Goal: Information Seeking & Learning: Learn about a topic

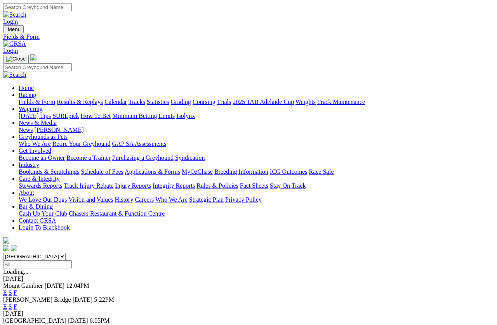
click at [7, 290] on link "E" at bounding box center [5, 293] width 4 height 7
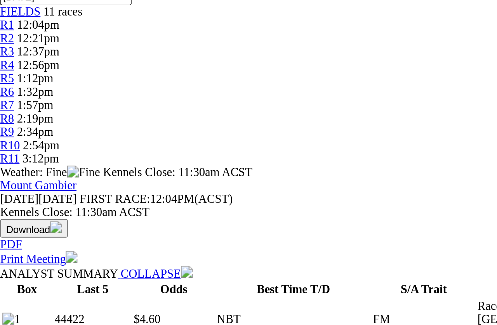
scroll to position [125, 0]
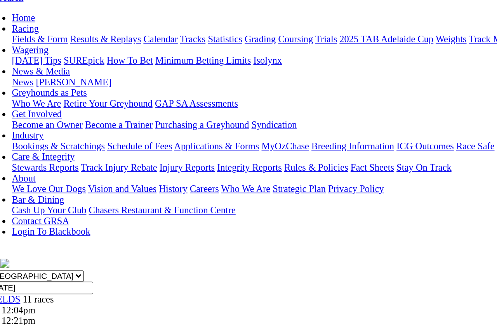
scroll to position [76, 0]
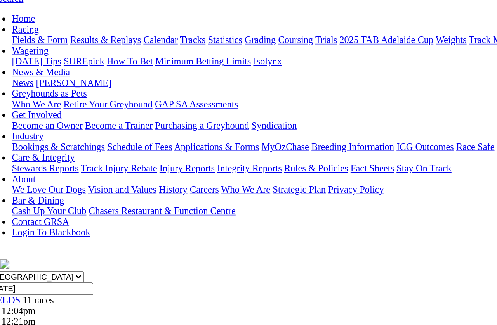
click at [10, 207] on span "R2" at bounding box center [6, 210] width 7 height 7
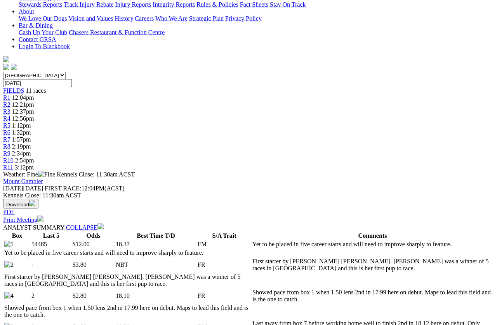
scroll to position [182, 0]
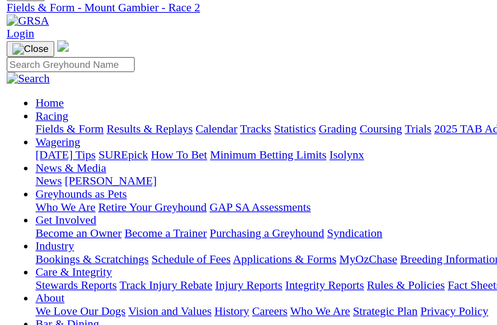
scroll to position [0, 0]
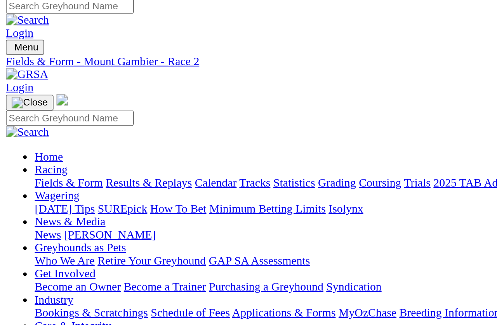
click at [34, 290] on span "12:37pm" at bounding box center [23, 293] width 22 height 7
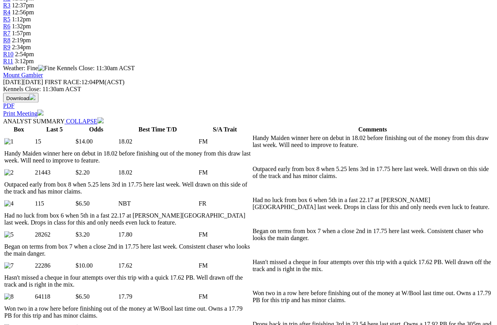
scroll to position [279, 0]
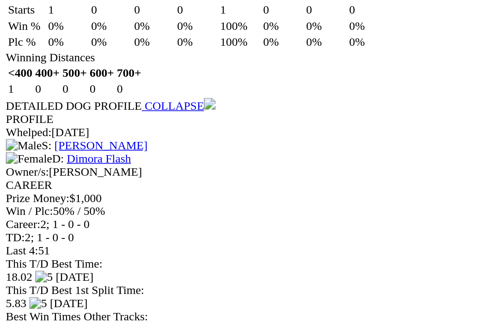
scroll to position [989, 0]
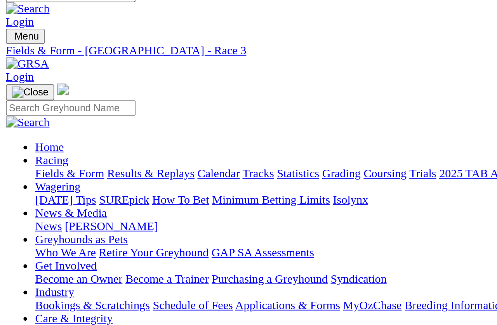
scroll to position [0, 0]
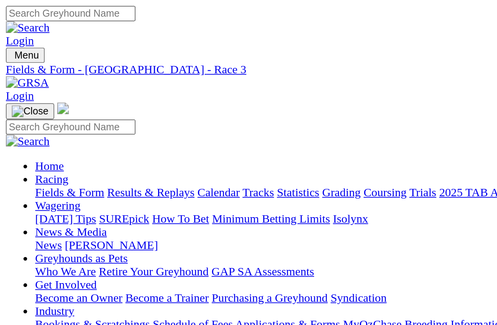
click at [34, 297] on span "12:56pm" at bounding box center [23, 300] width 22 height 7
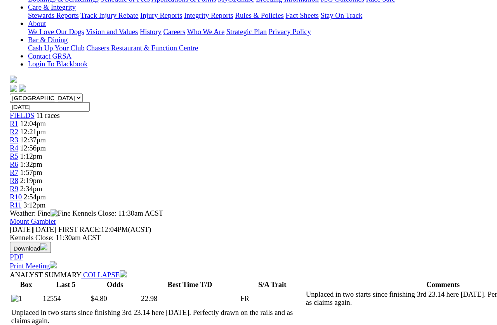
scroll to position [154, 0]
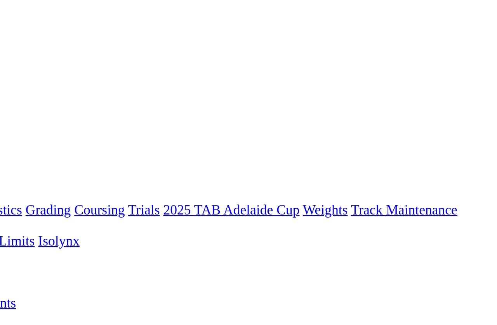
scroll to position [5, 0]
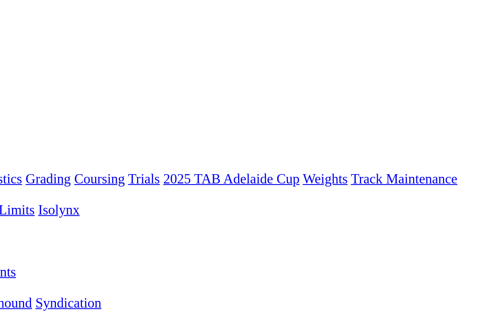
click at [10, 290] on span "R5" at bounding box center [6, 302] width 7 height 7
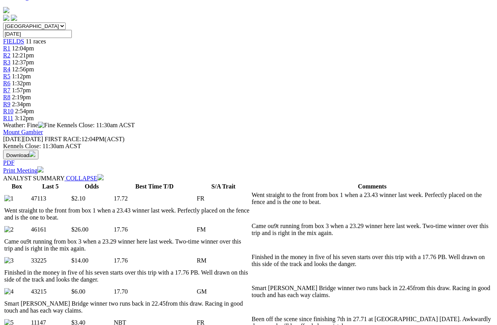
scroll to position [240, 0]
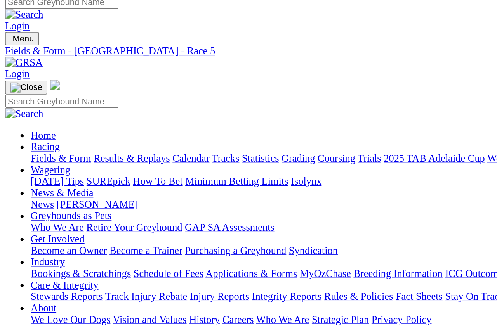
scroll to position [0, 3]
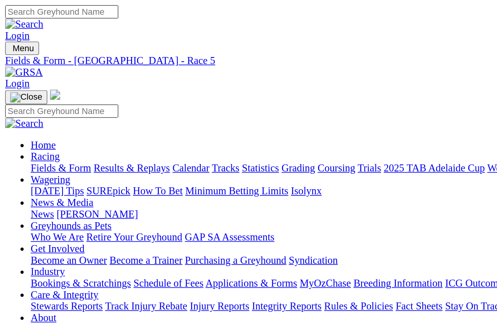
click at [10, 290] on span "R6" at bounding box center [6, 314] width 7 height 7
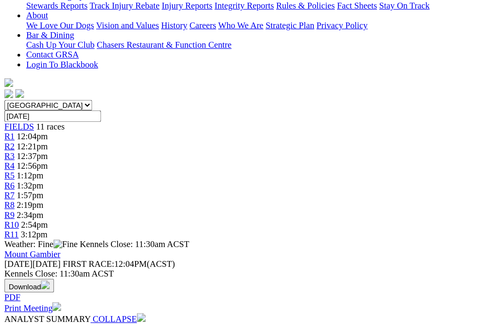
scroll to position [109, 0]
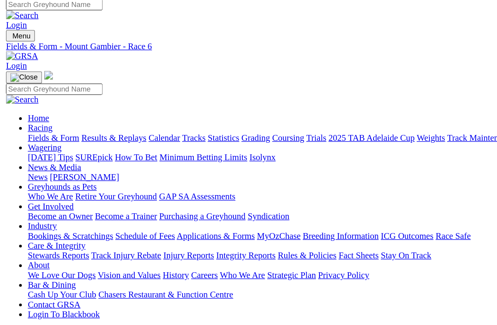
scroll to position [0, 0]
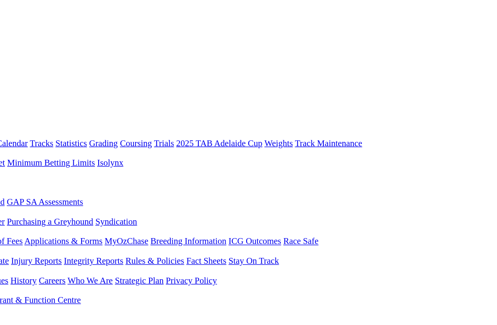
click at [10, 318] on span "R7" at bounding box center [6, 321] width 7 height 7
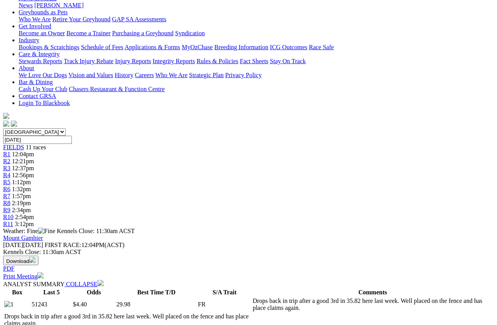
scroll to position [125, 0]
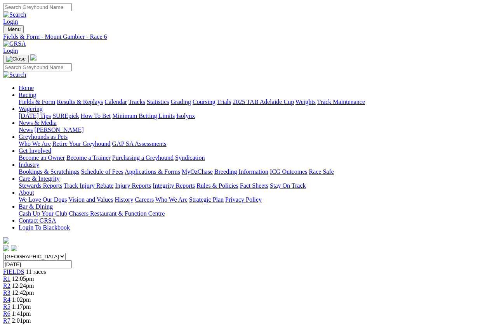
click at [10, 318] on span "R7" at bounding box center [6, 321] width 7 height 7
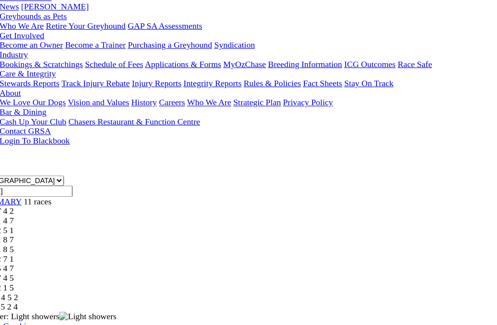
scroll to position [125, 0]
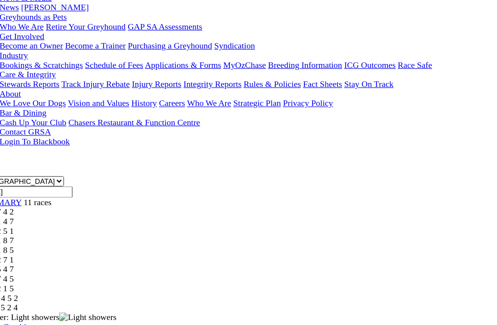
click at [10, 263] on span "R7" at bounding box center [6, 266] width 7 height 7
click at [63, 270] on div "WE STAND WITH TASMANIA (N/P) STAKE PR2 Division2" at bounding box center [248, 273] width 491 height 7
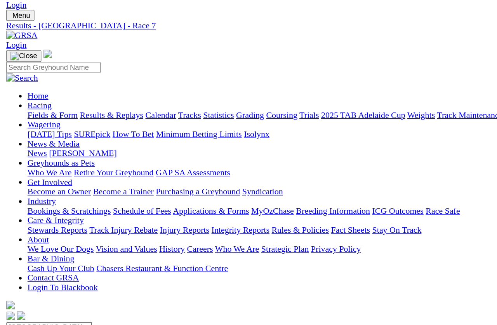
scroll to position [0, 0]
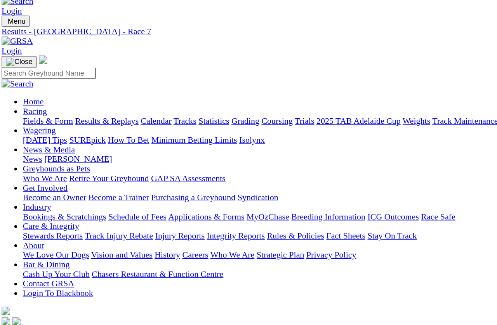
click at [10, 325] on span "R8" at bounding box center [6, 328] width 7 height 7
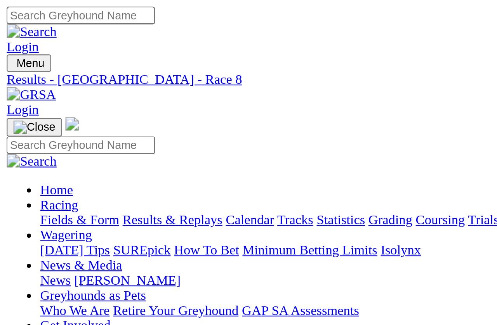
click at [27, 99] on link "Fields & Form" at bounding box center [37, 102] width 37 height 7
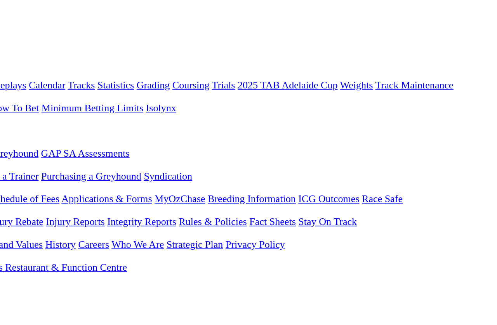
click at [7, 290] on link "E" at bounding box center [5, 293] width 4 height 7
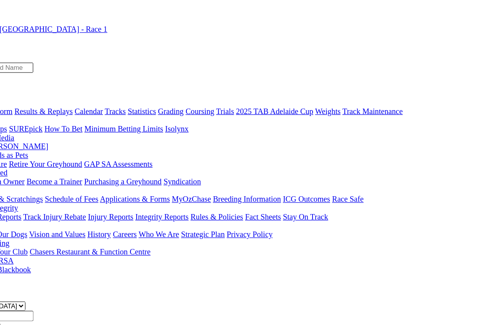
click at [10, 290] on span "R7" at bounding box center [6, 321] width 7 height 7
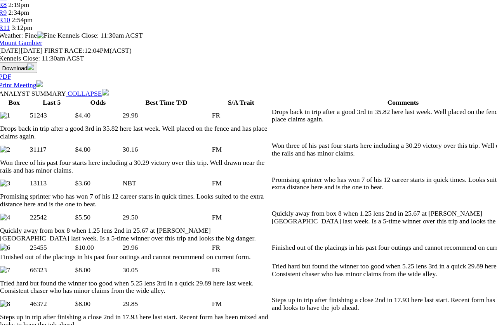
scroll to position [323, 0]
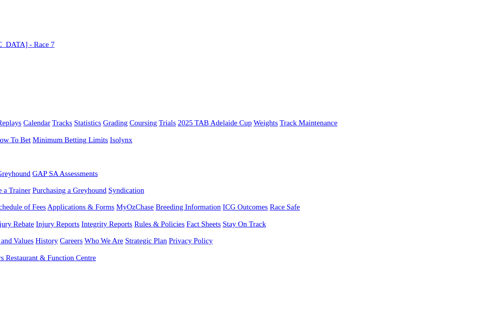
scroll to position [0, 26]
click at [10, 290] on link "R8" at bounding box center [6, 328] width 7 height 7
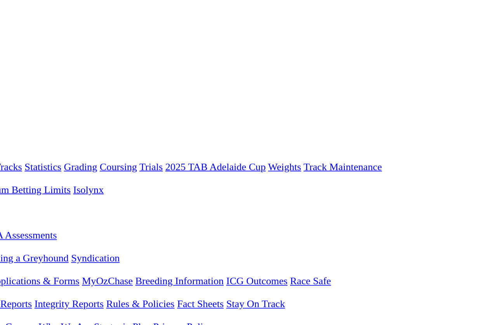
click at [10, 290] on span "R7" at bounding box center [6, 321] width 7 height 7
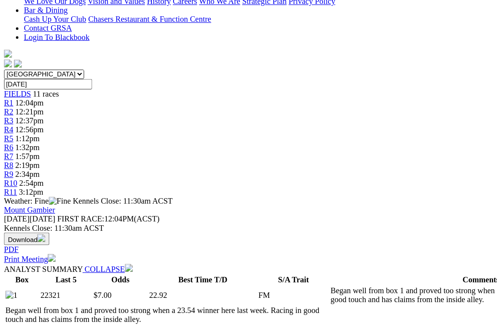
scroll to position [151, 0]
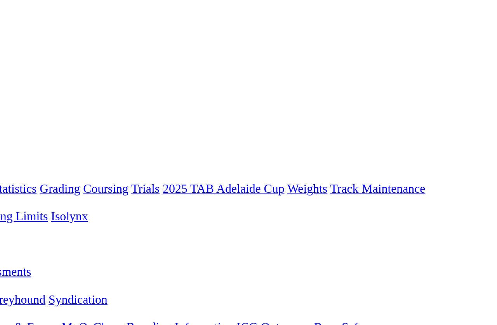
scroll to position [0, 0]
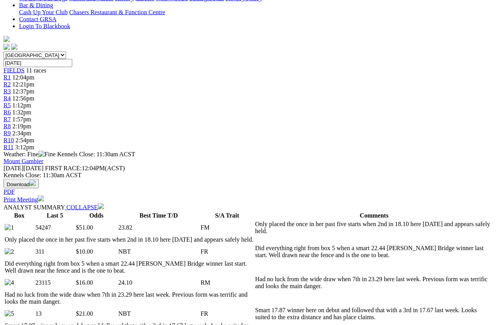
scroll to position [202, 0]
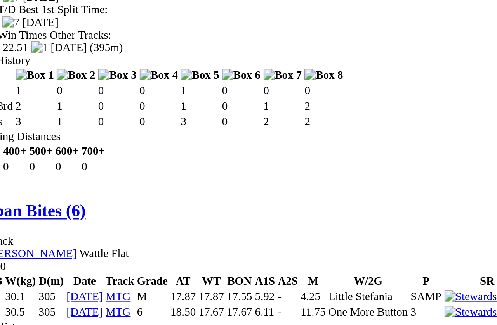
scroll to position [1790, 0]
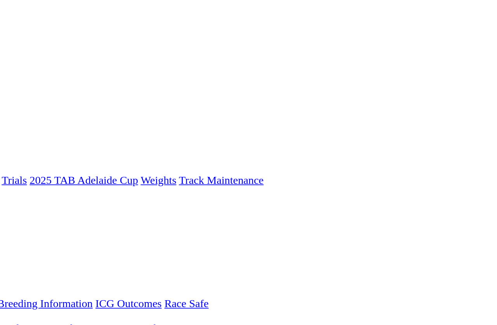
scroll to position [0, 5]
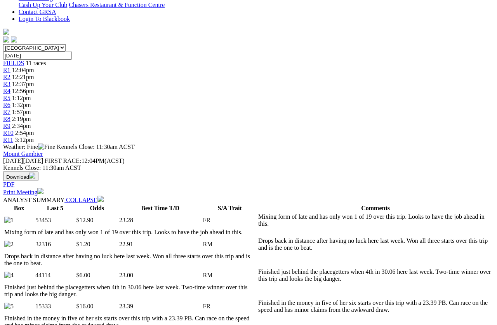
scroll to position [210, 0]
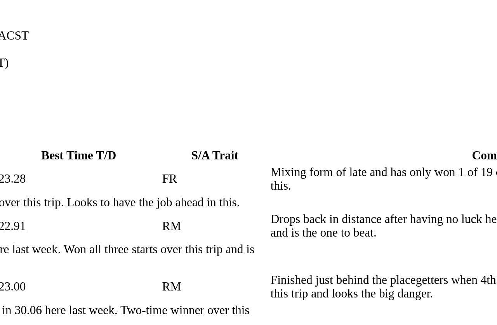
scroll to position [195, 0]
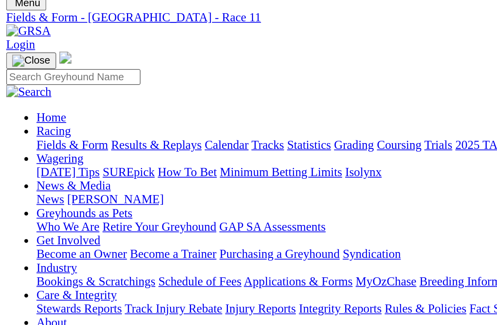
scroll to position [0, 0]
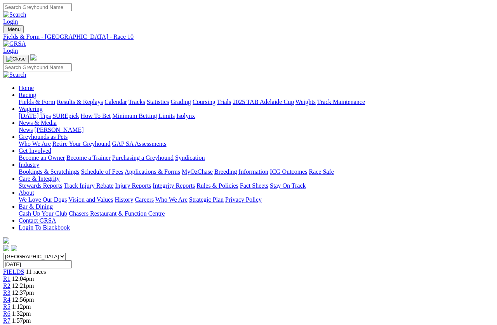
click at [10, 304] on span "R5" at bounding box center [6, 307] width 7 height 7
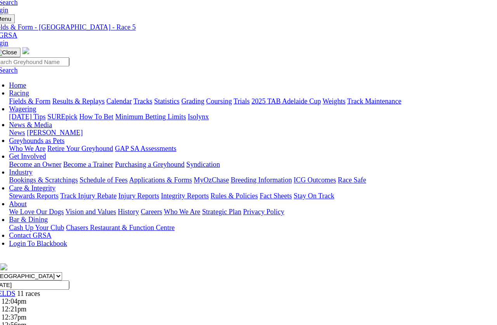
scroll to position [12, 0]
click at [10, 290] on span "R6" at bounding box center [6, 301] width 7 height 7
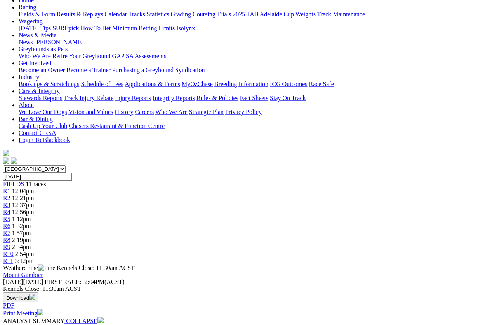
scroll to position [87, 0]
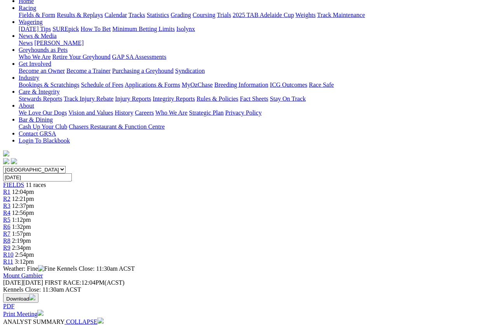
click at [10, 231] on span "R7" at bounding box center [6, 234] width 7 height 7
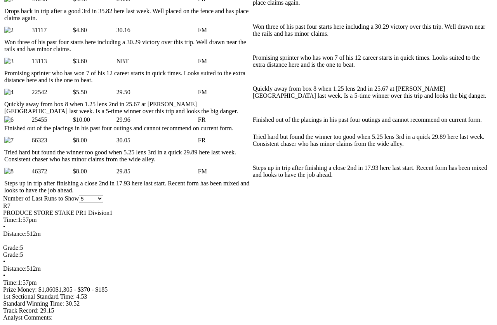
scroll to position [431, 0]
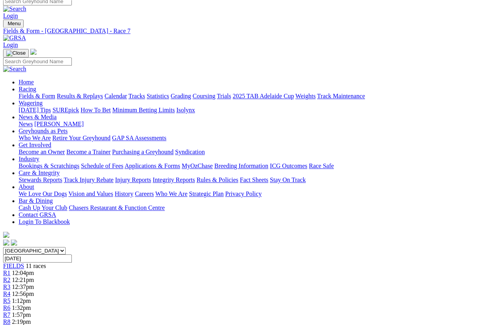
scroll to position [0, 0]
